Goal: Book appointment/travel/reservation

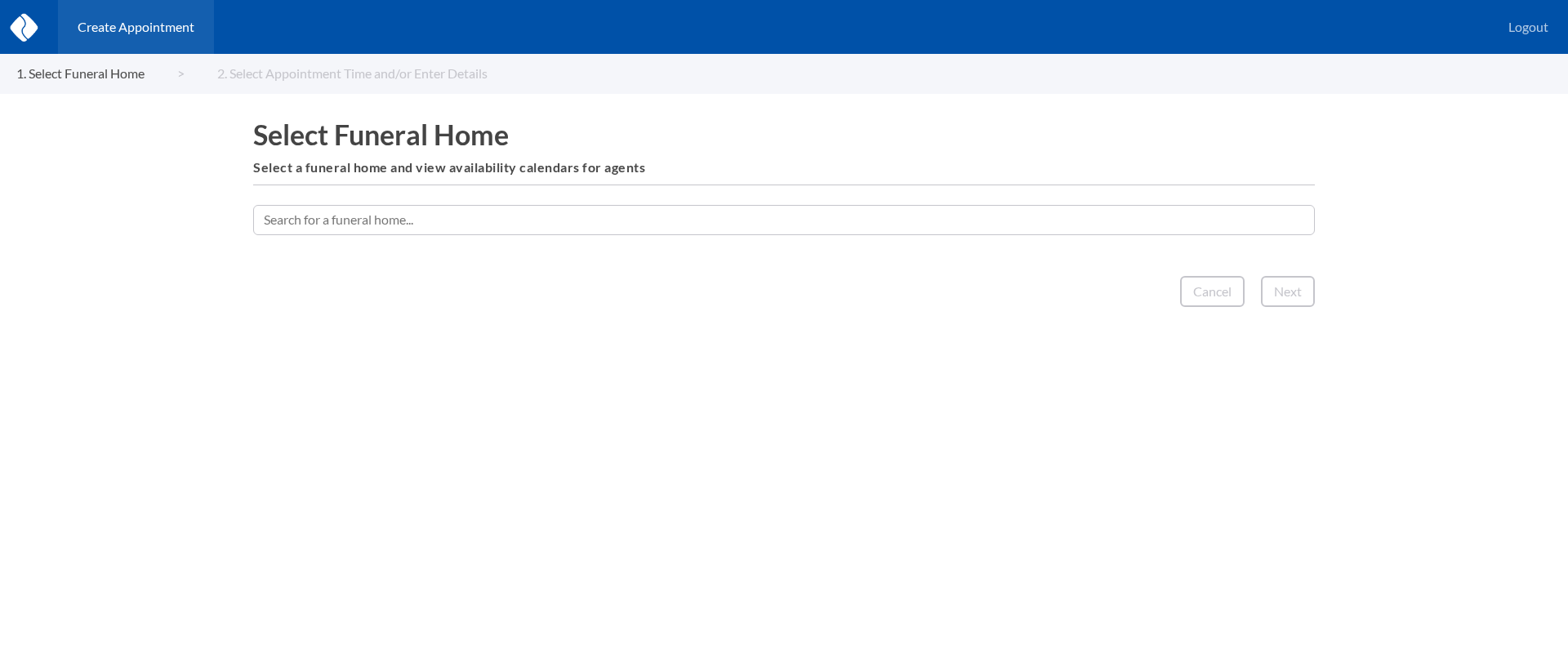
click at [752, 224] on input "text" at bounding box center [784, 220] width 1062 height 30
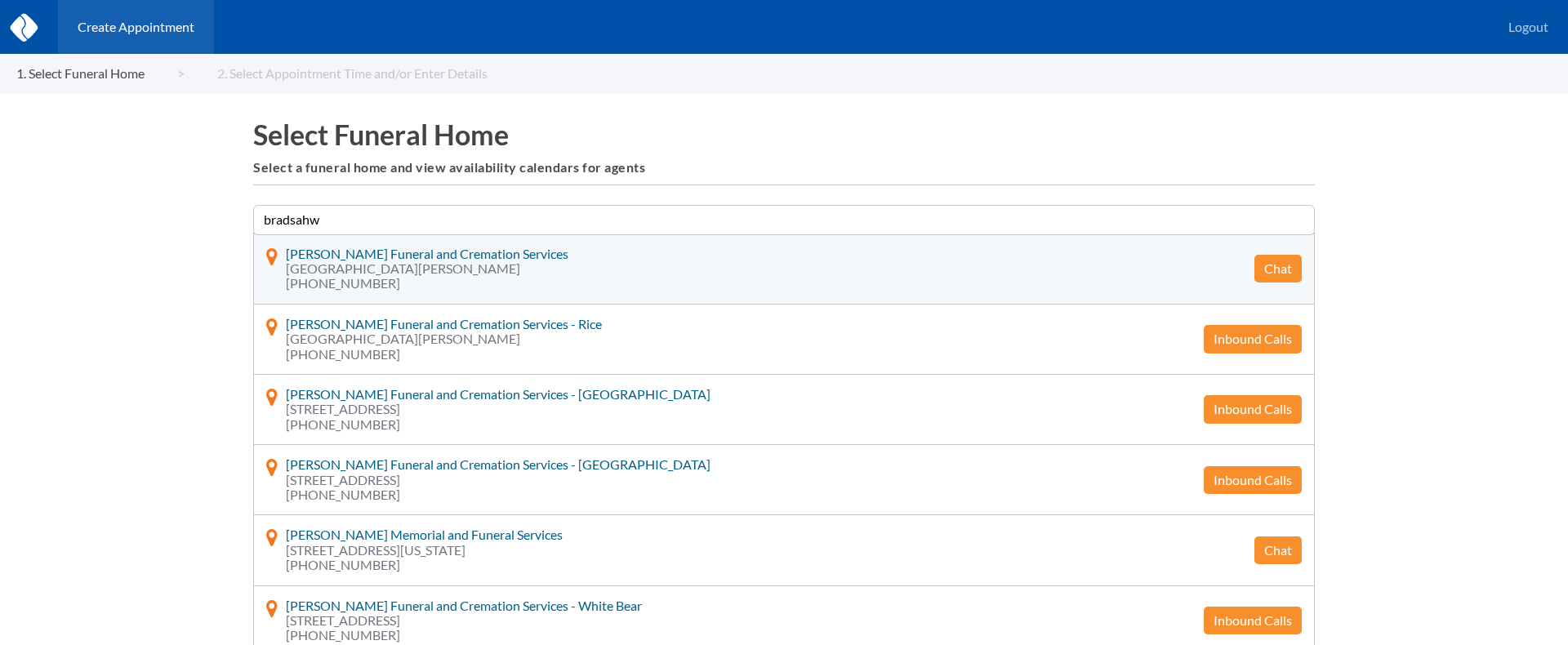
type input "bradsahw"
click at [1279, 267] on button "Chat" at bounding box center [1278, 269] width 48 height 28
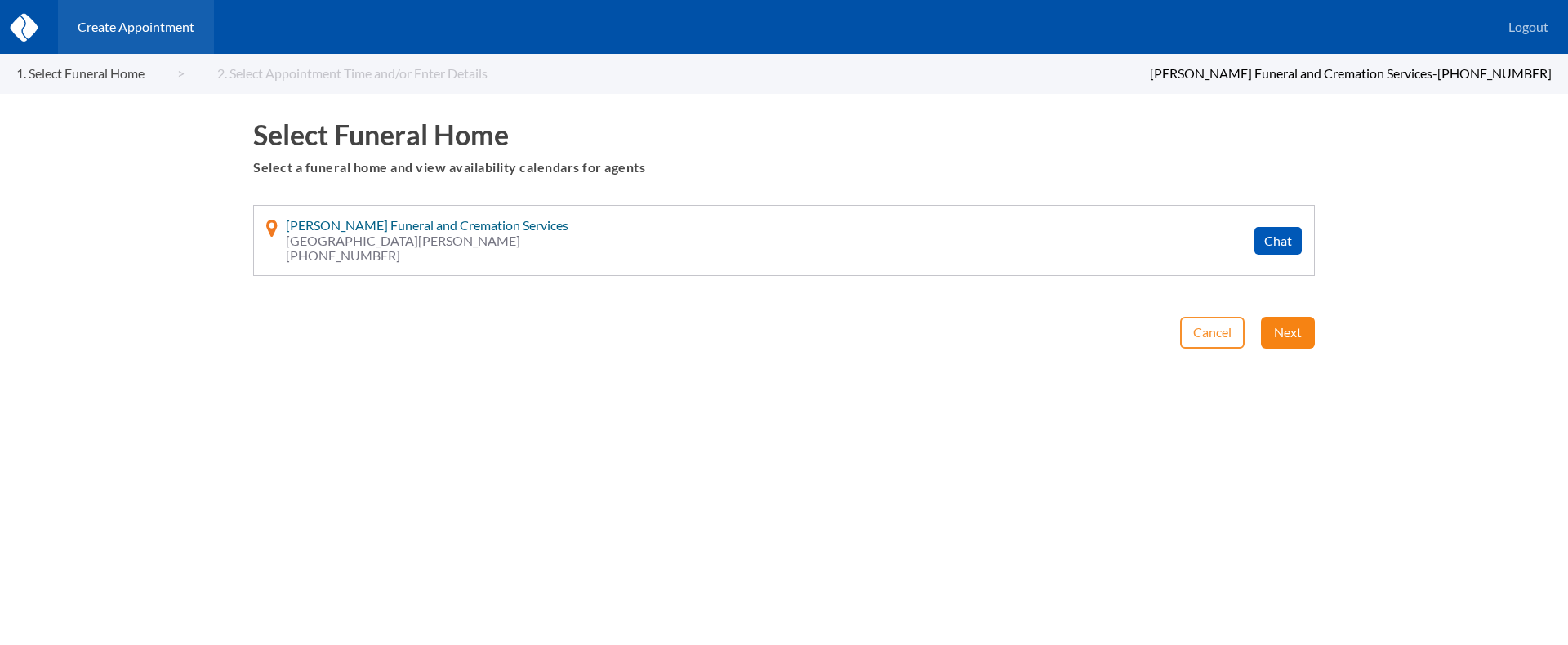
click at [1287, 336] on button "Next" at bounding box center [1288, 332] width 54 height 31
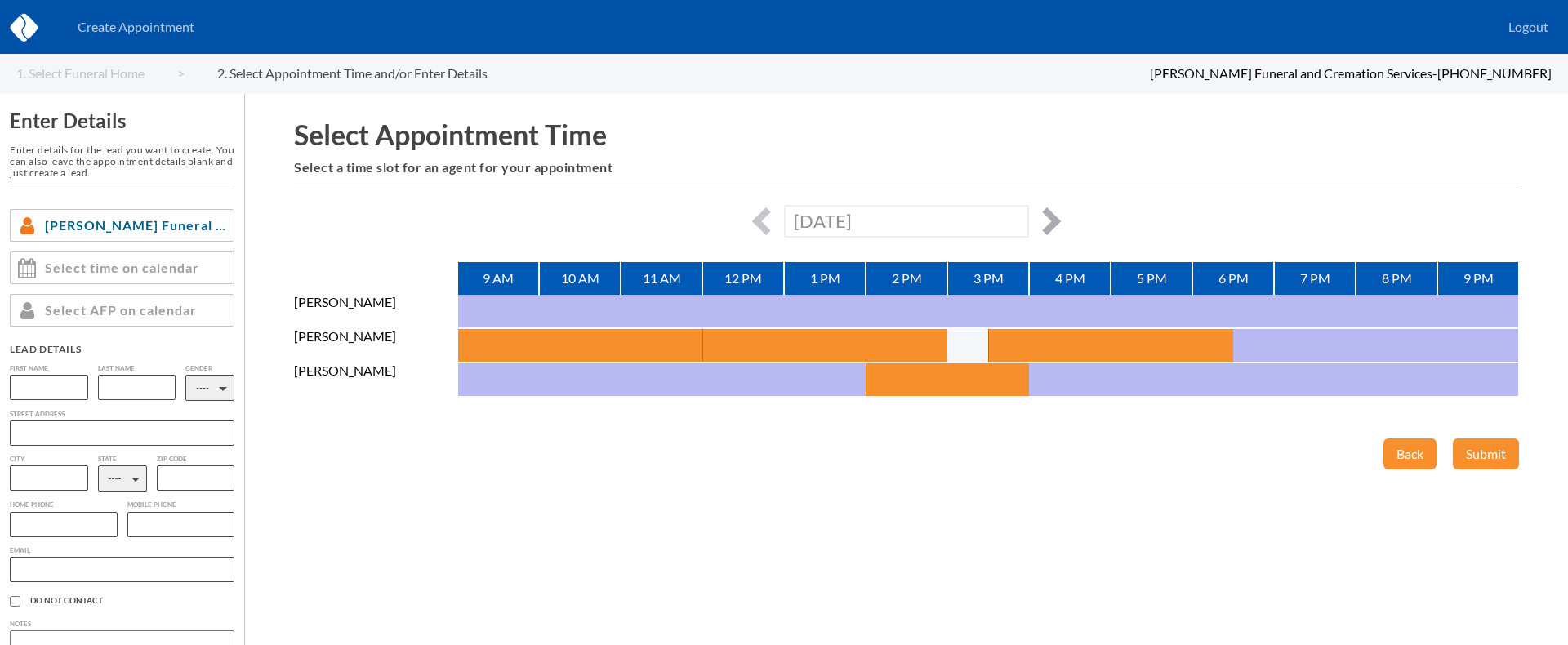
click at [1042, 228] on button "button" at bounding box center [1047, 222] width 28 height 28
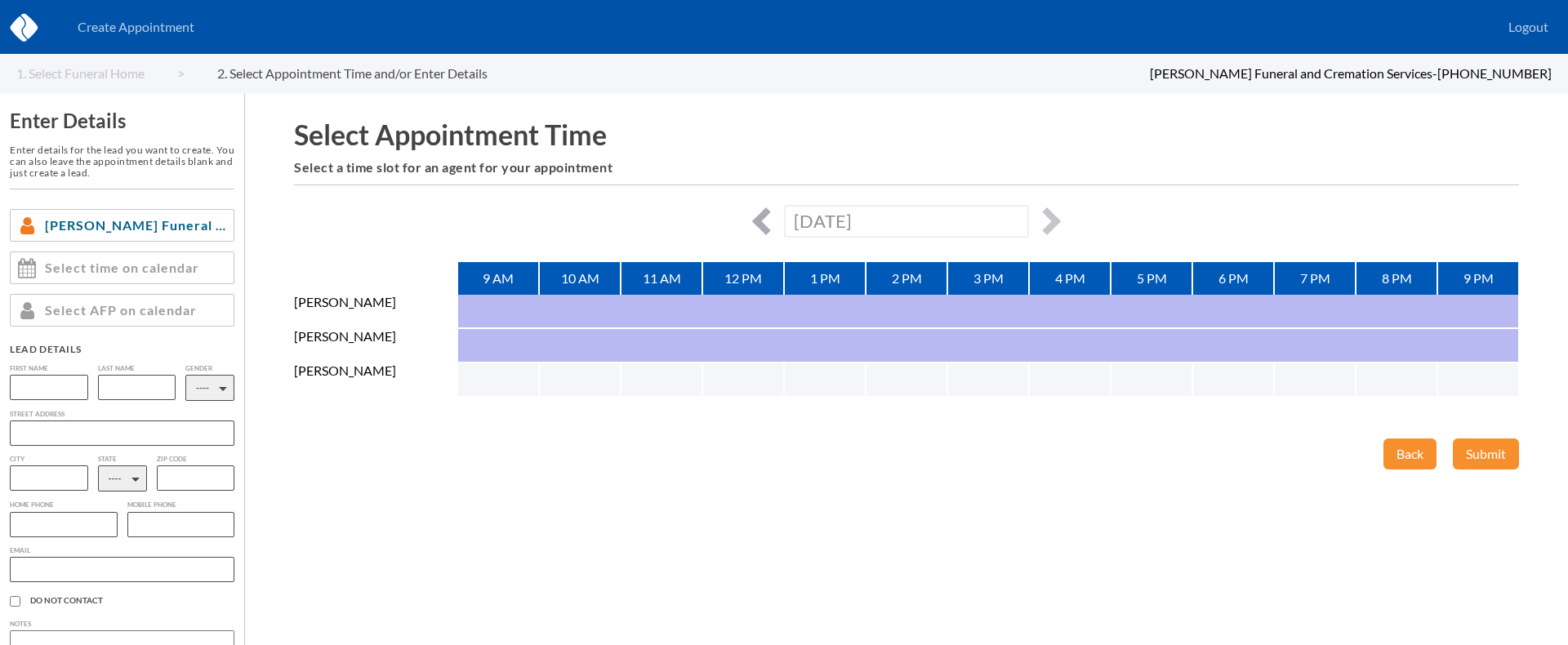
click at [757, 221] on button "button" at bounding box center [766, 222] width 28 height 28
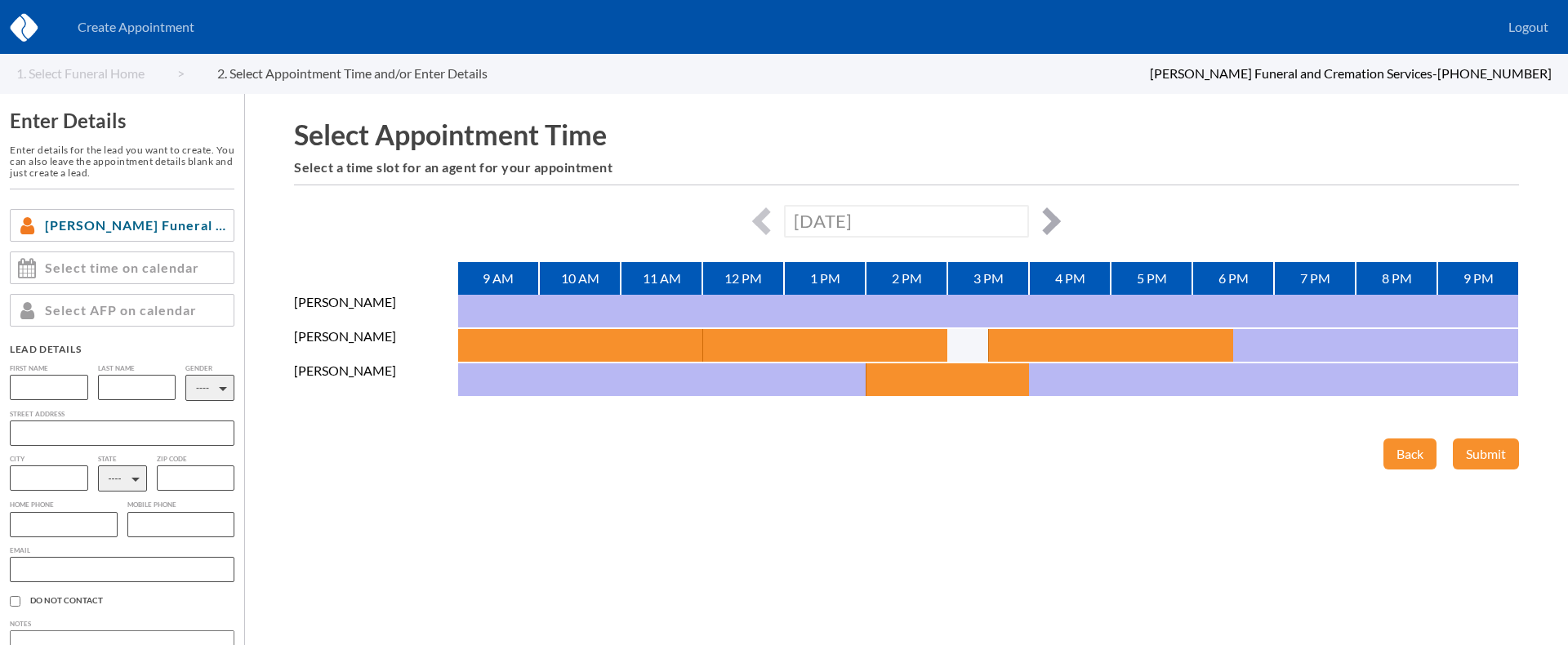
click at [1053, 213] on button "button" at bounding box center [1047, 222] width 28 height 28
type input "[DATE]"
